Goal: Task Accomplishment & Management: Manage account settings

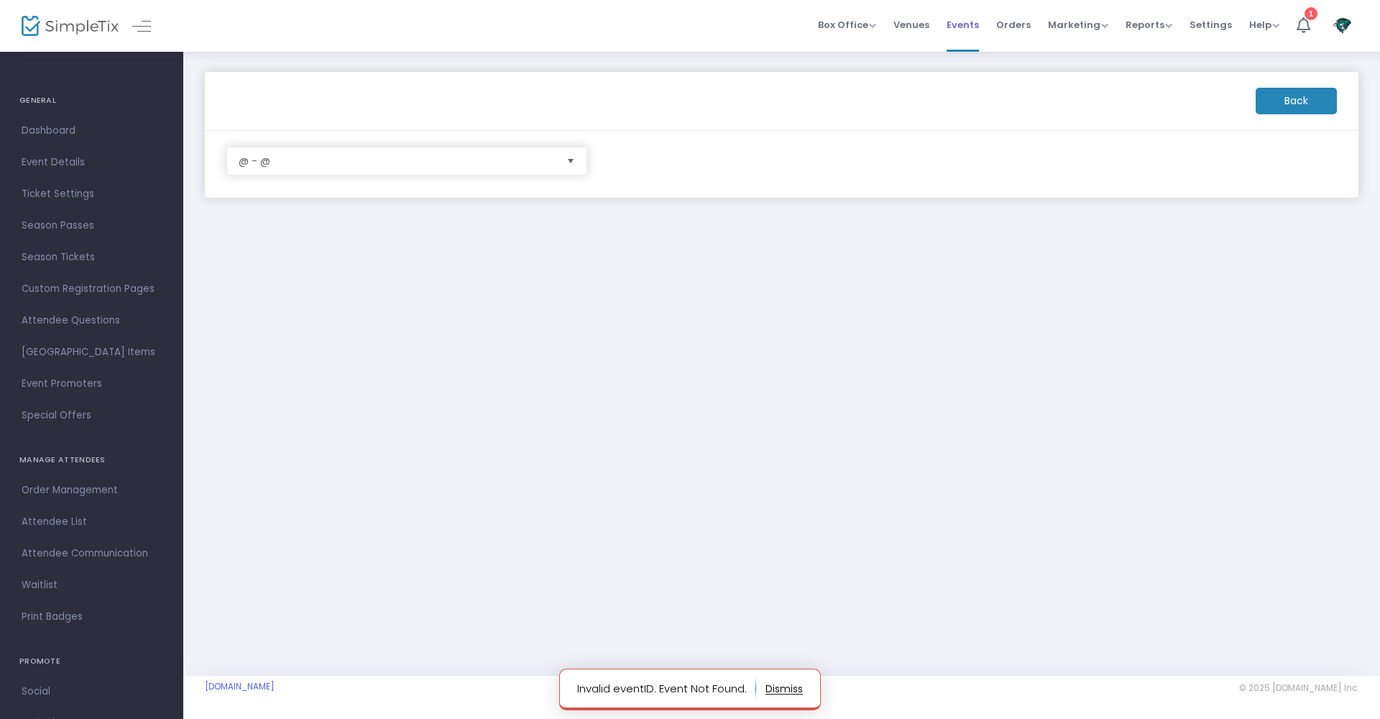
click at [974, 24] on span "Events" at bounding box center [962, 24] width 32 height 37
click at [957, 20] on span "Events" at bounding box center [962, 24] width 32 height 37
click at [967, 24] on span "Events" at bounding box center [962, 24] width 32 height 37
